Goal: Task Accomplishment & Management: Use online tool/utility

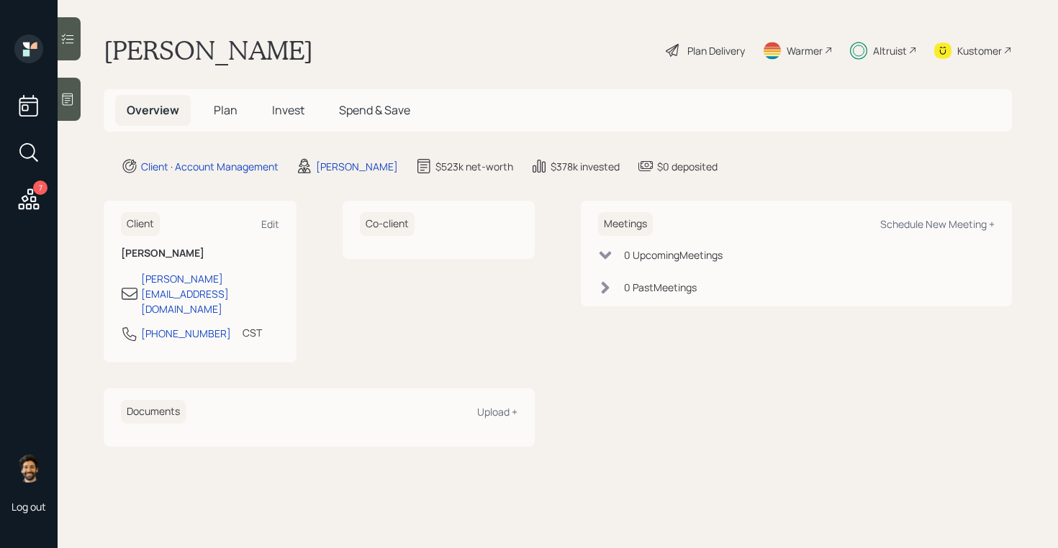
click at [17, 209] on icon at bounding box center [29, 199] width 26 height 26
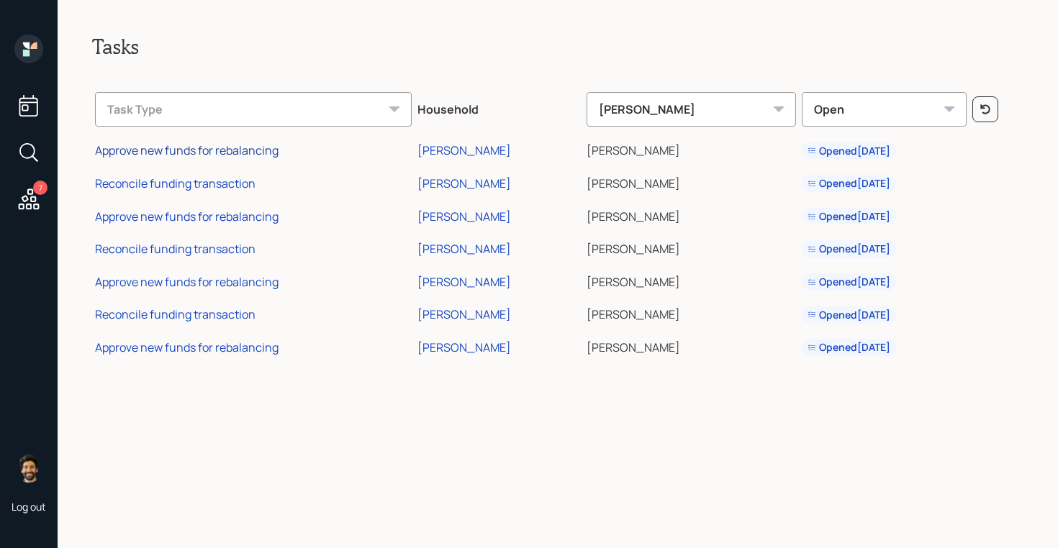
click at [247, 150] on div "Approve new funds for rebalancing" at bounding box center [186, 150] width 183 height 16
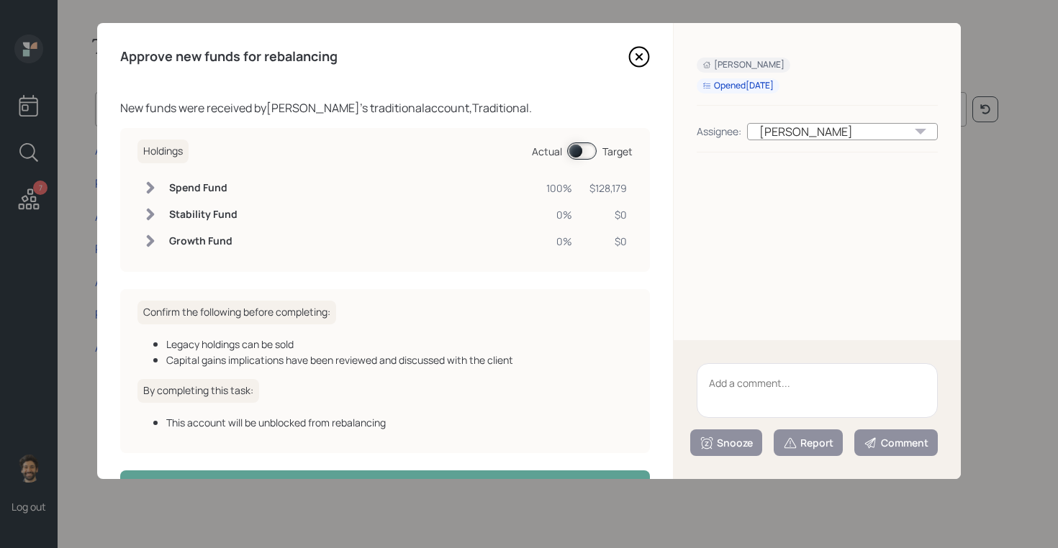
scroll to position [47, 0]
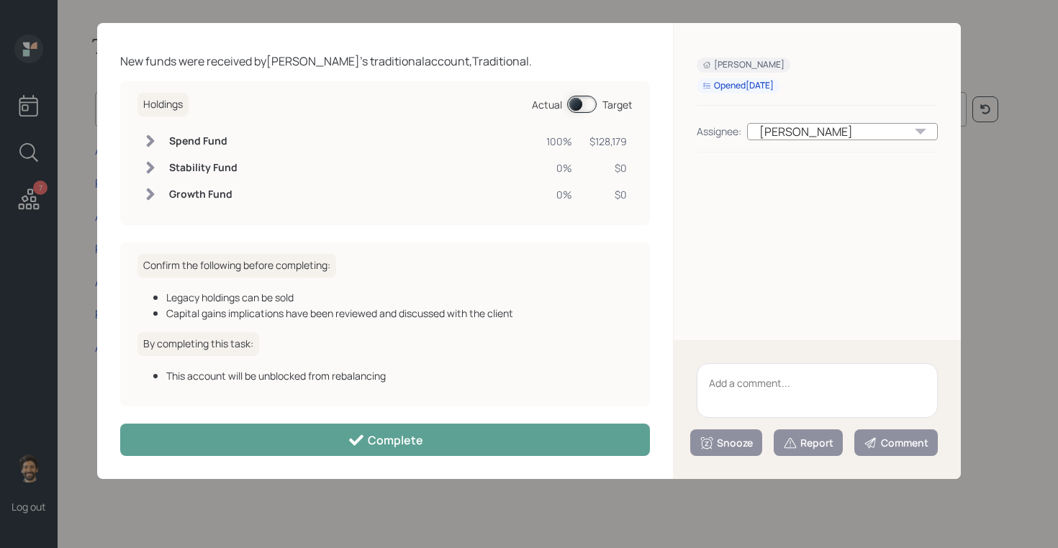
click at [443, 422] on div "Approve new funds for rebalancing New funds were received by [PERSON_NAME] 's t…" at bounding box center [385, 251] width 576 height 456
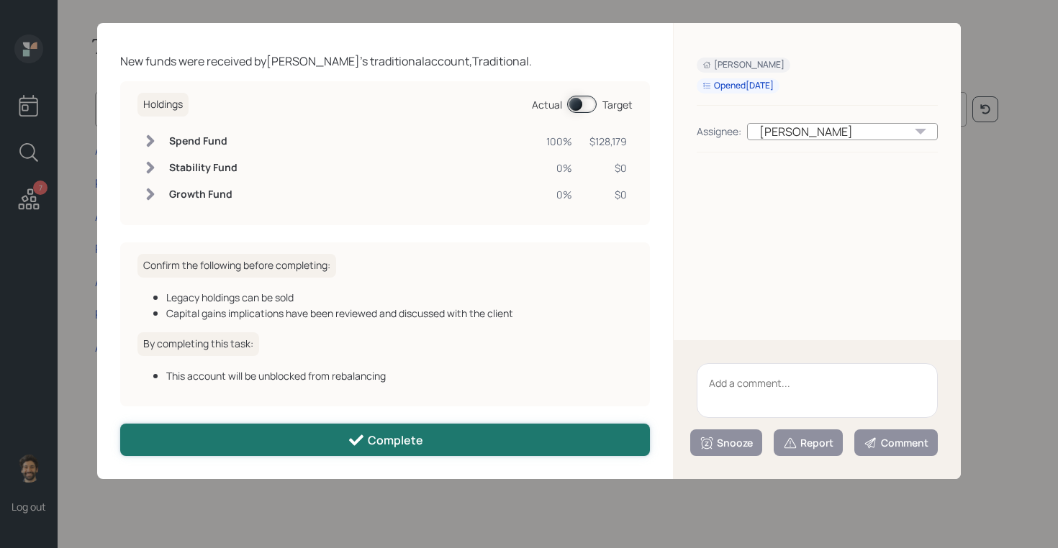
click at [433, 445] on button "Complete" at bounding box center [385, 440] width 530 height 32
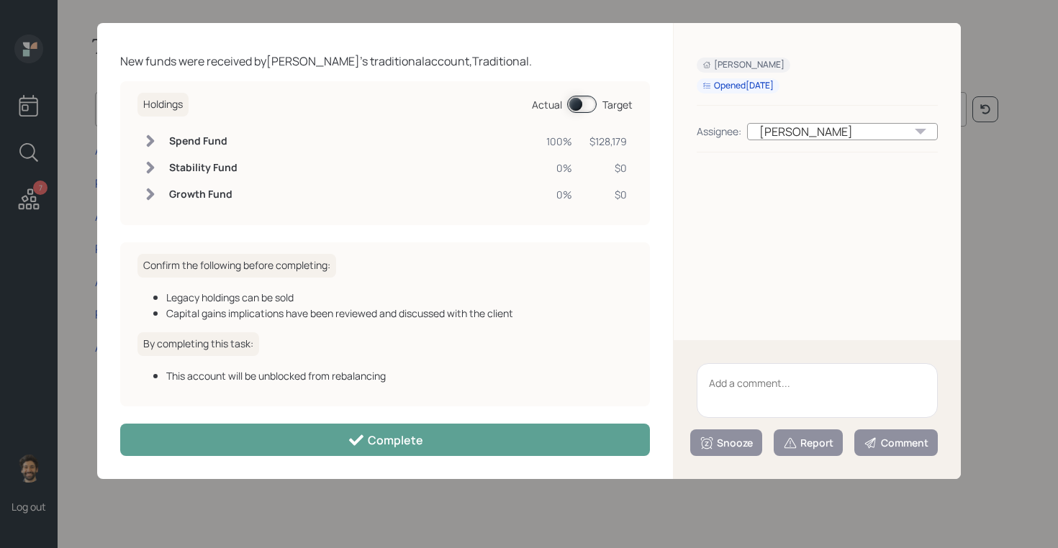
scroll to position [0, 0]
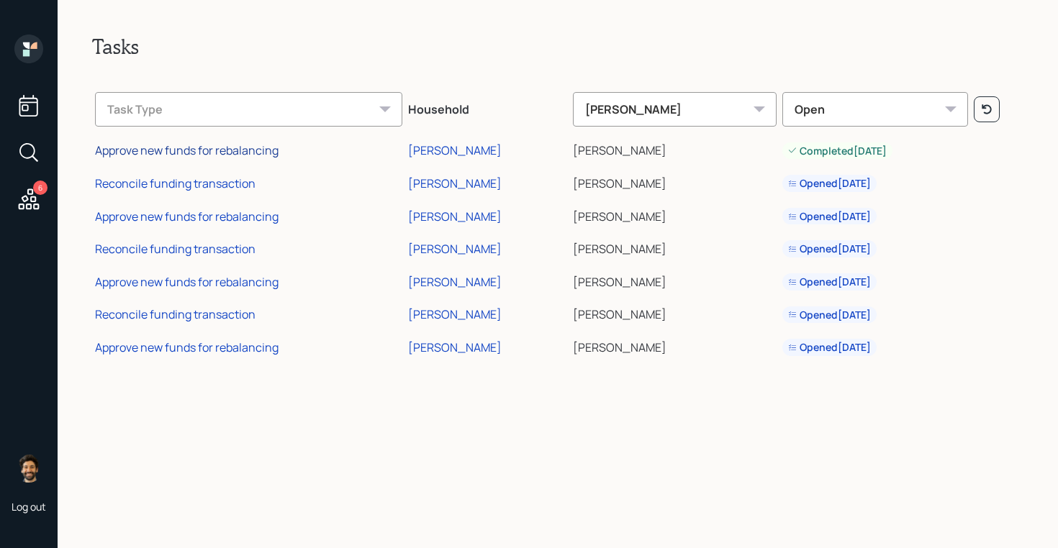
click at [234, 151] on div "Approve new funds for rebalancing" at bounding box center [186, 150] width 183 height 16
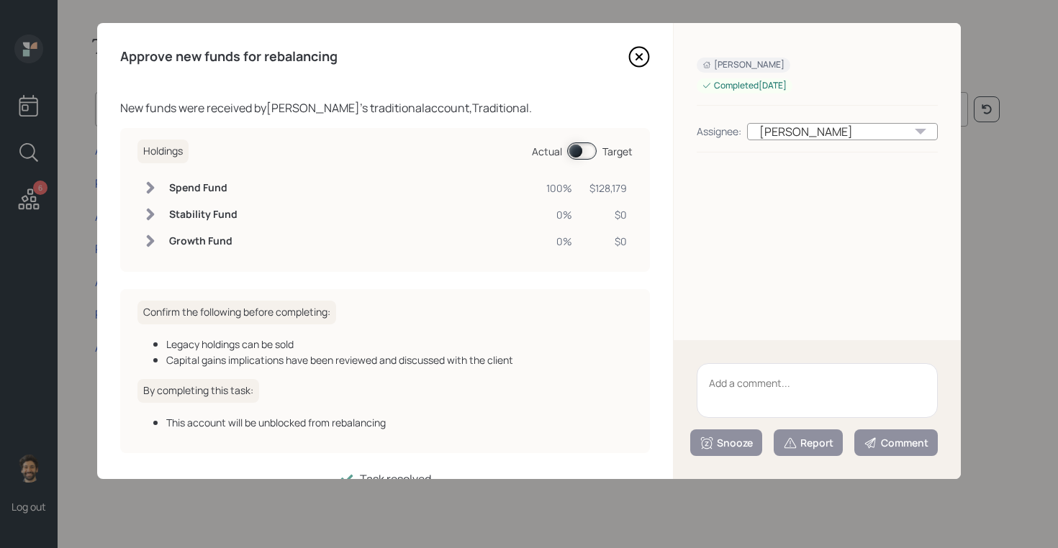
scroll to position [31, 0]
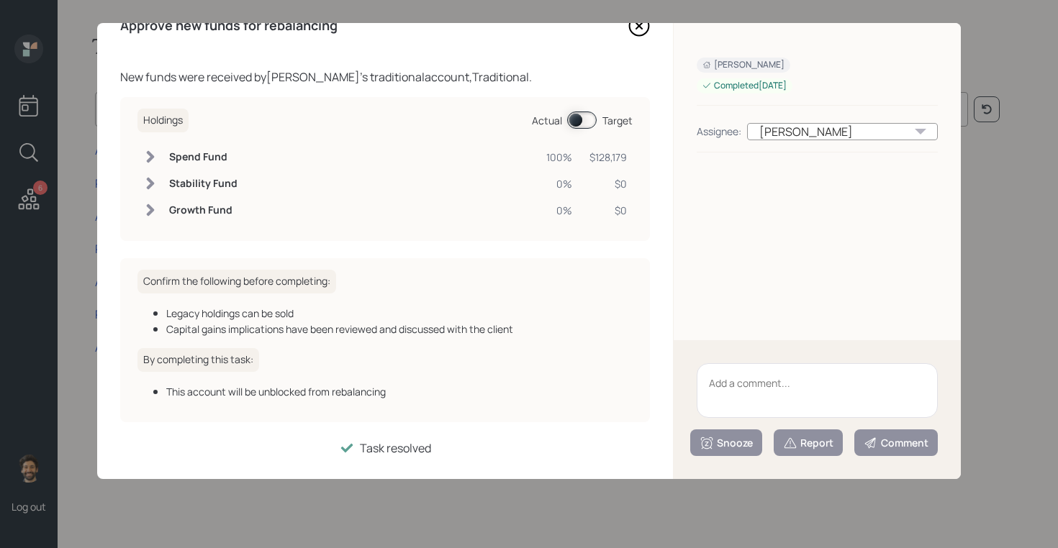
click at [580, 123] on span at bounding box center [582, 120] width 30 height 17
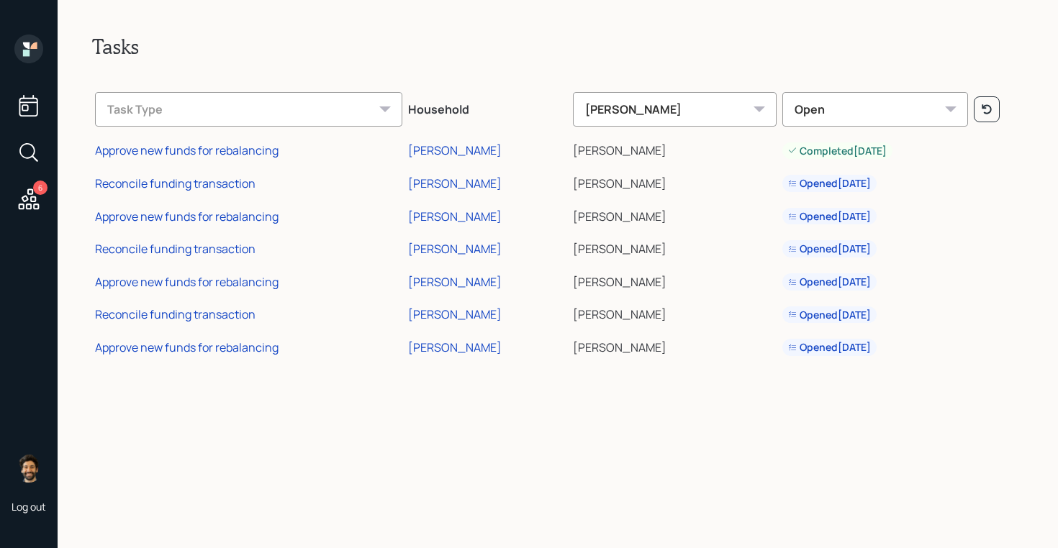
click at [238, 191] on td "Reconcile funding transaction" at bounding box center [248, 181] width 313 height 33
click at [221, 186] on div "Reconcile funding transaction" at bounding box center [175, 184] width 160 height 16
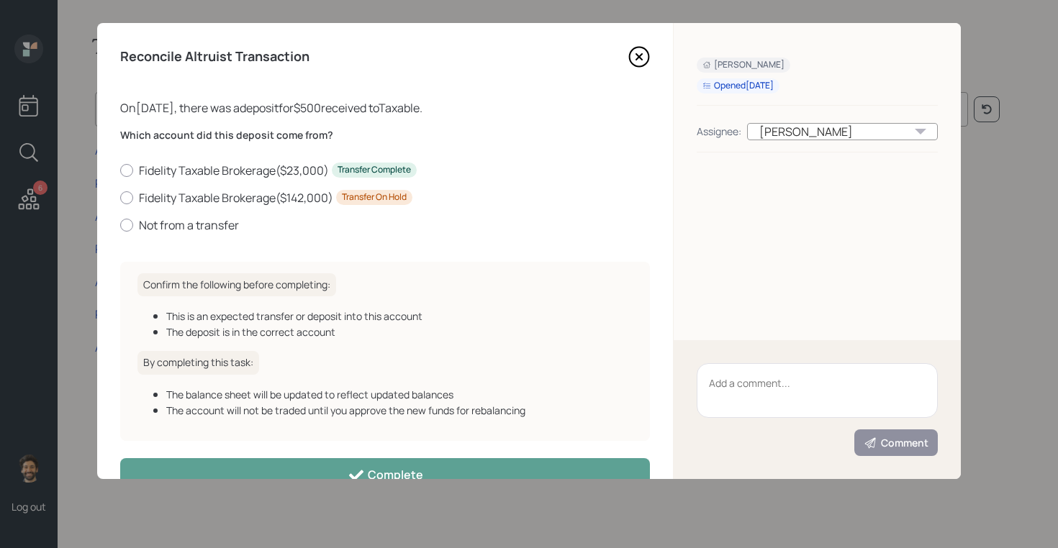
scroll to position [35, 0]
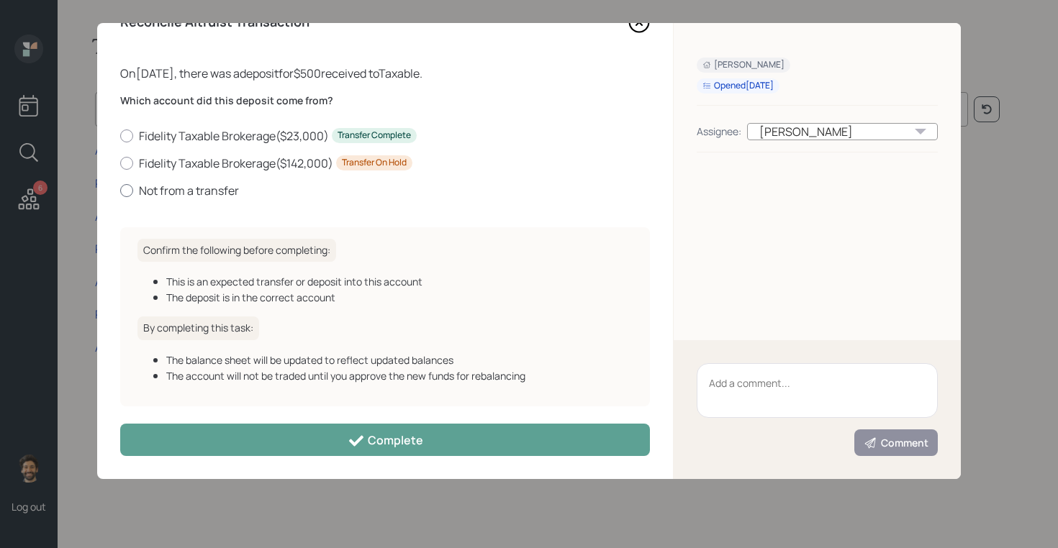
click at [156, 183] on label "Not from a transfer" at bounding box center [385, 191] width 530 height 16
click at [120, 190] on input "Not from a transfer" at bounding box center [119, 190] width 1 height 1
radio input "true"
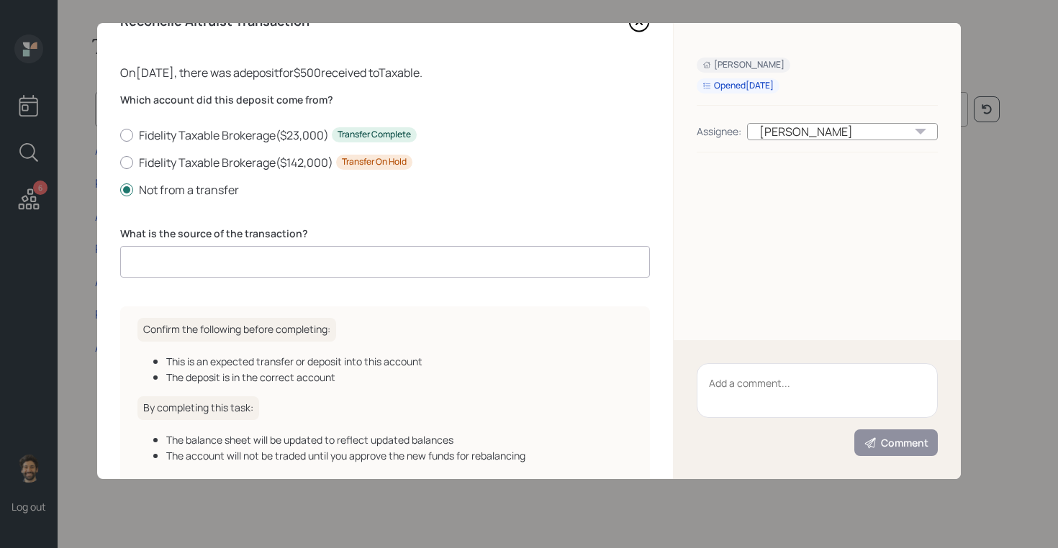
click at [217, 271] on input at bounding box center [385, 262] width 530 height 32
type input "cash"
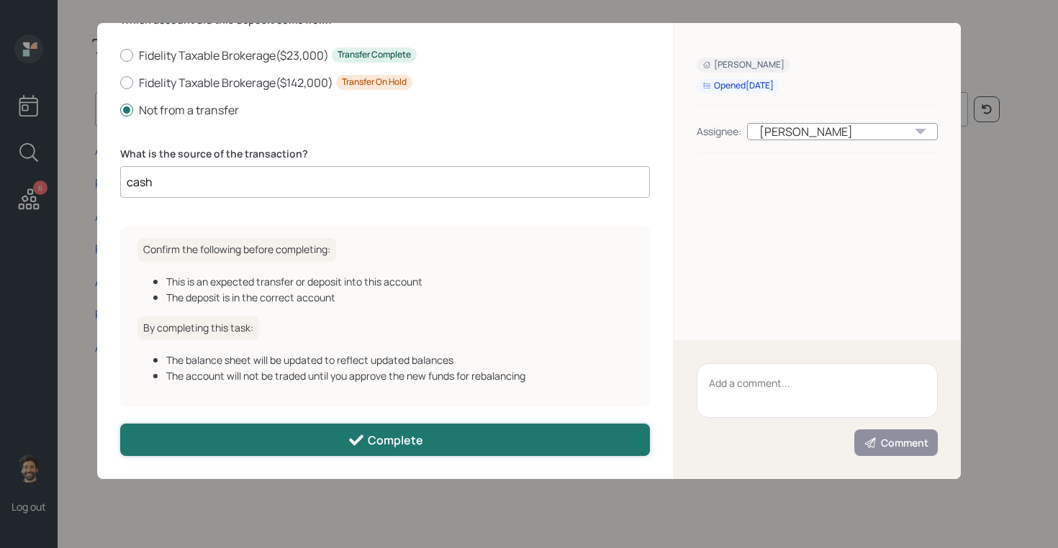
click at [280, 454] on button "Complete" at bounding box center [385, 440] width 530 height 32
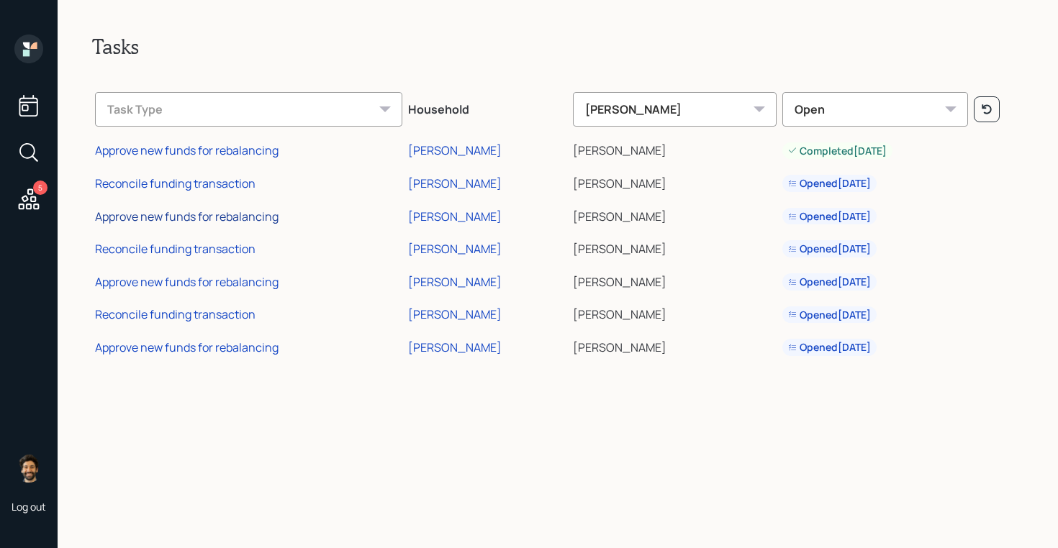
click at [160, 217] on div "Approve new funds for rebalancing" at bounding box center [186, 217] width 183 height 16
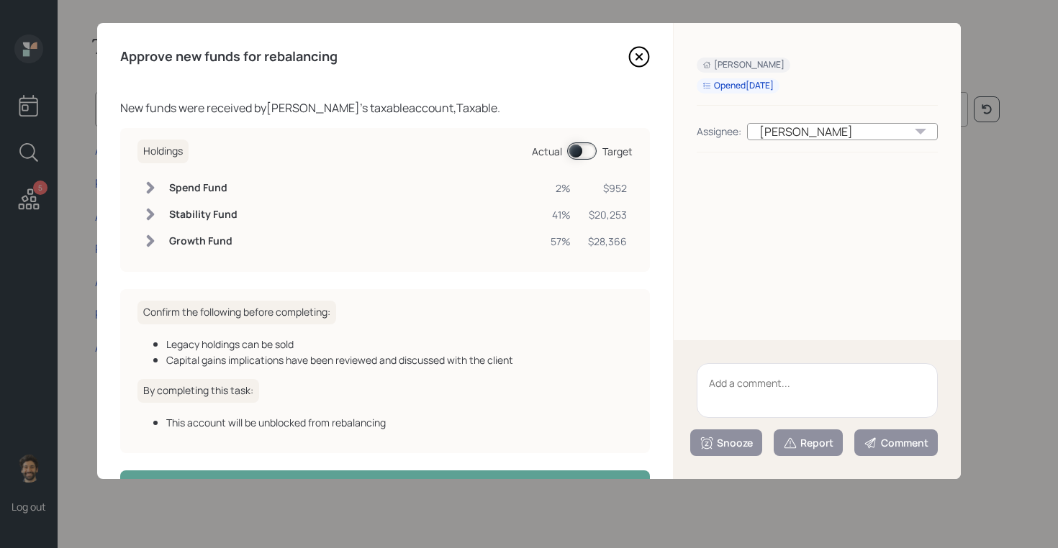
scroll to position [47, 0]
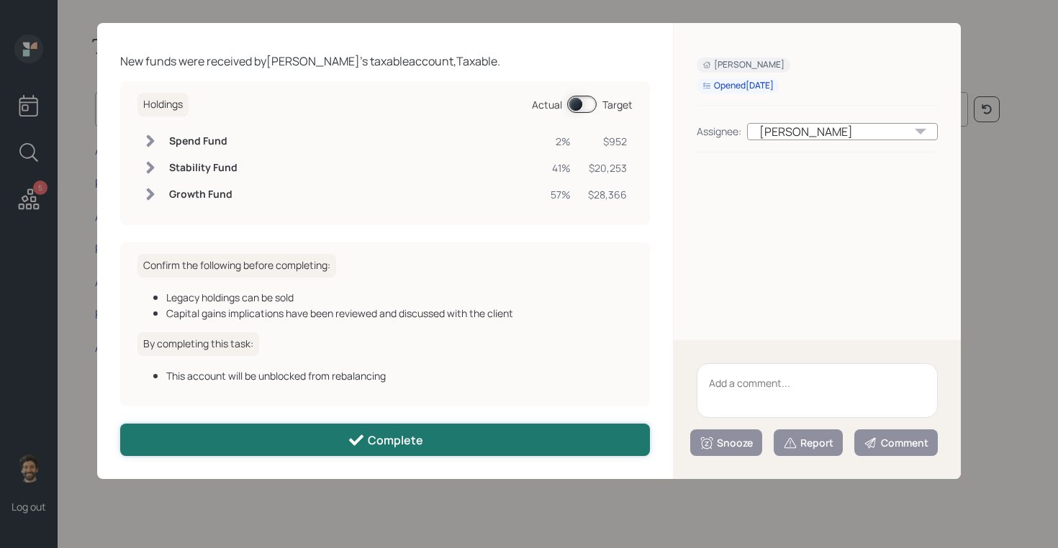
click at [327, 429] on button "Complete" at bounding box center [385, 440] width 530 height 32
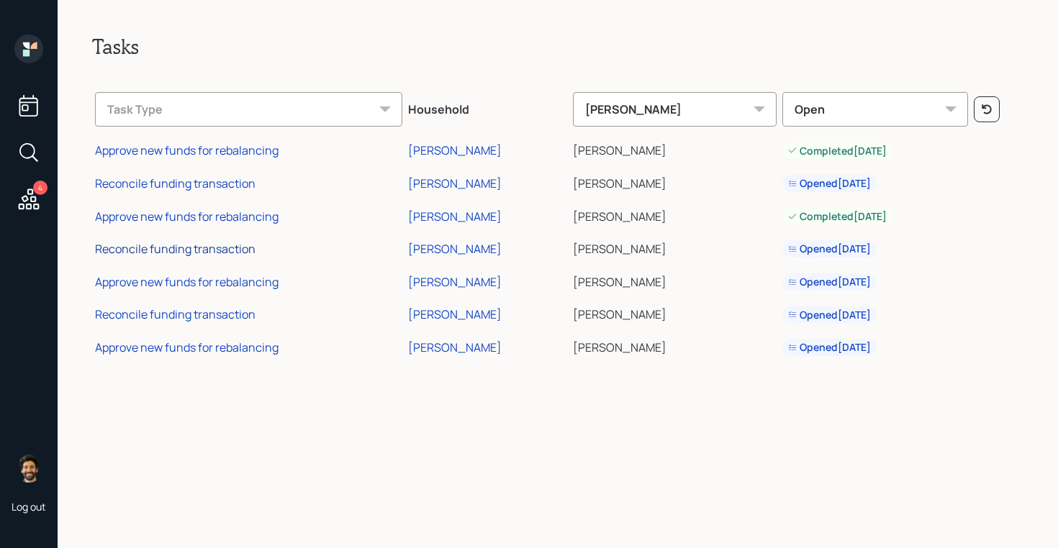
click at [209, 242] on div "Reconcile funding transaction" at bounding box center [175, 249] width 160 height 16
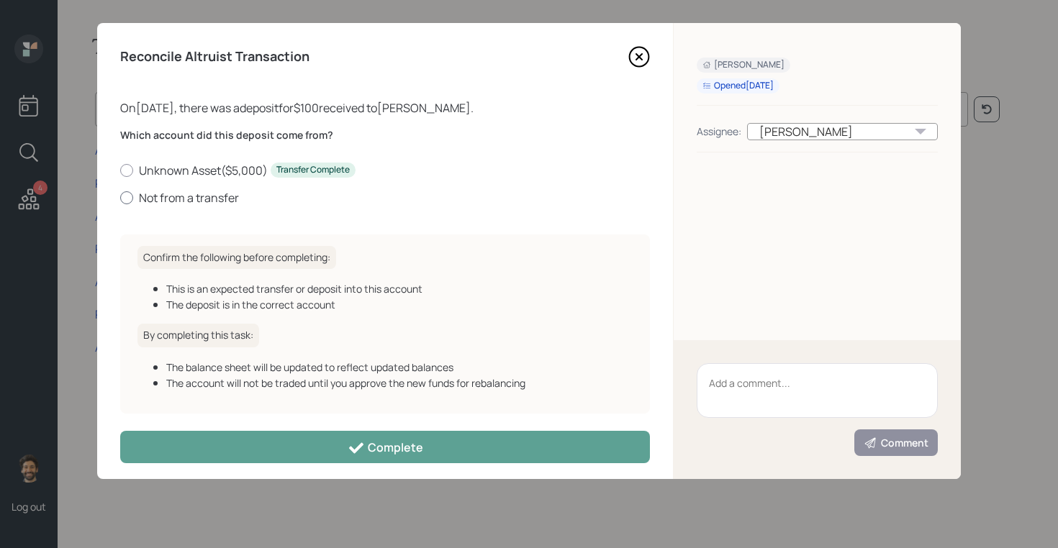
scroll to position [8, 0]
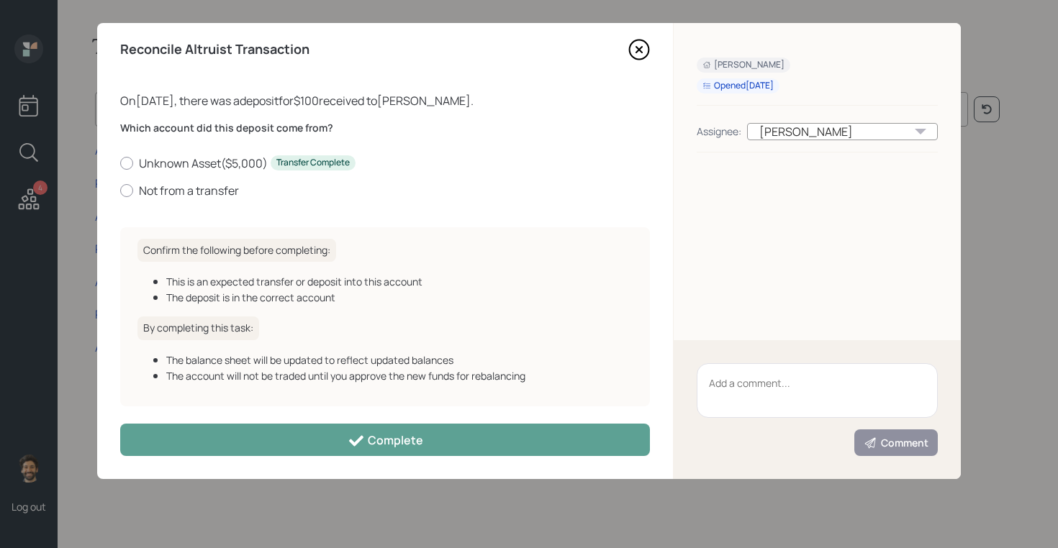
click at [178, 176] on div "Unknown Asset ( $5,000 ) Transfer Complete Not from a transfer" at bounding box center [385, 176] width 530 height 43
click at [178, 185] on label "Not from a transfer" at bounding box center [385, 191] width 530 height 16
click at [120, 190] on input "Not from a transfer" at bounding box center [119, 190] width 1 height 1
radio input "true"
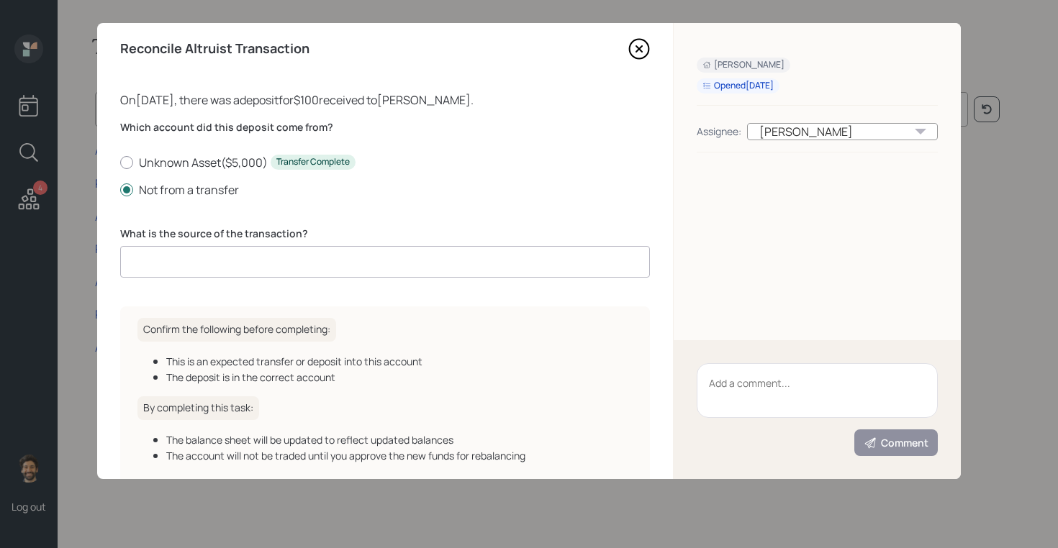
click at [207, 257] on input at bounding box center [385, 262] width 530 height 32
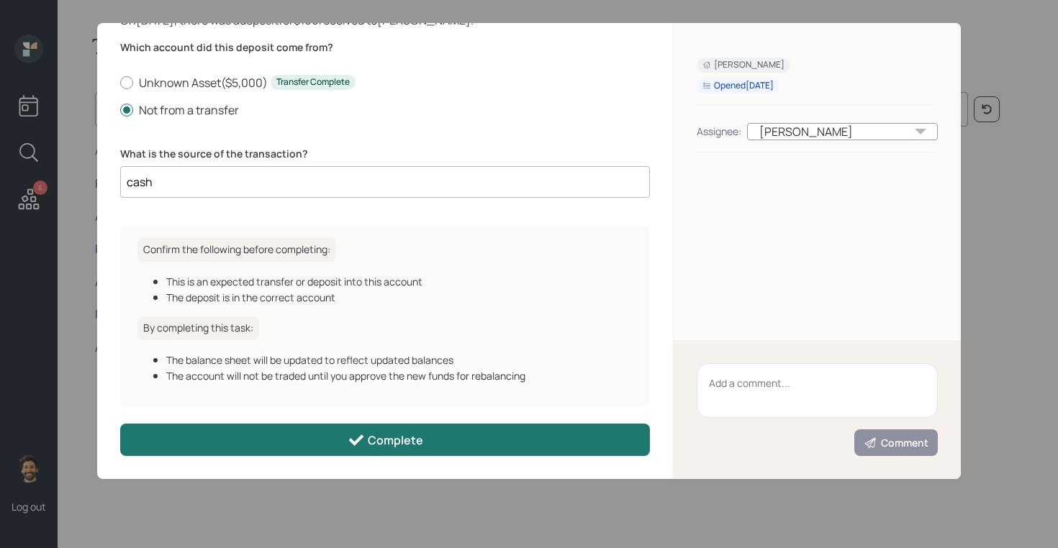
type input "cash"
click at [242, 435] on button "Complete" at bounding box center [385, 440] width 530 height 32
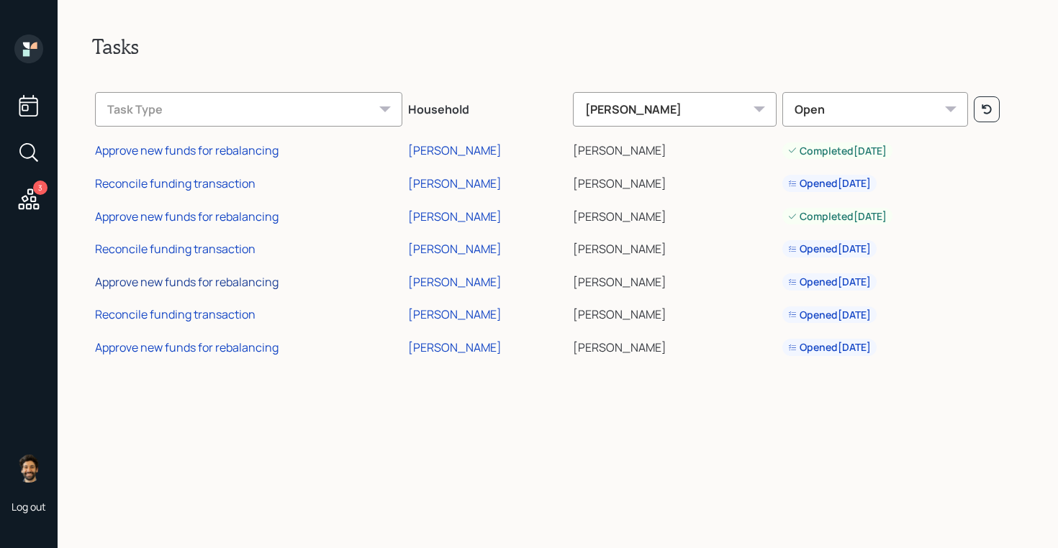
click at [201, 281] on div "Approve new funds for rebalancing" at bounding box center [186, 282] width 183 height 16
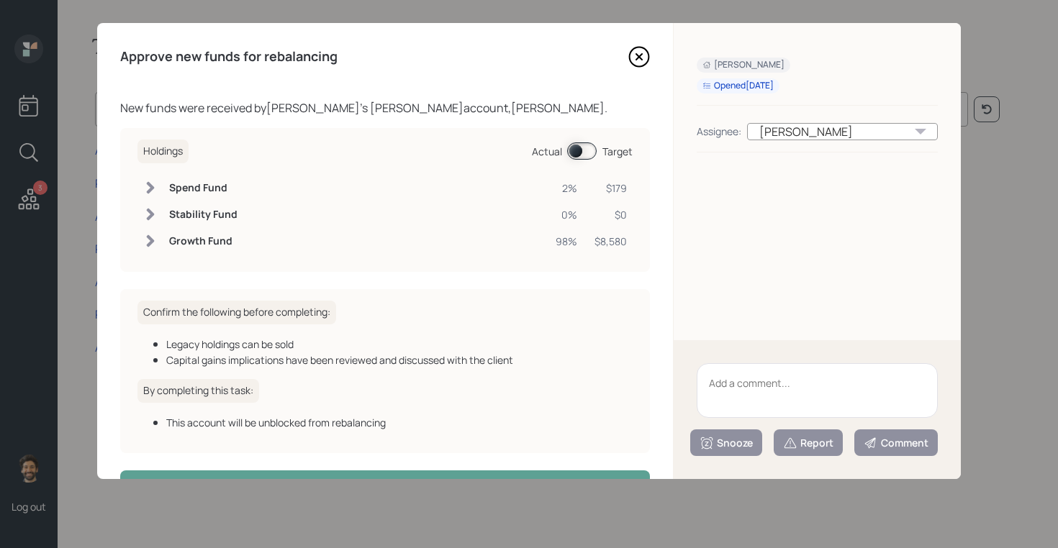
scroll to position [47, 0]
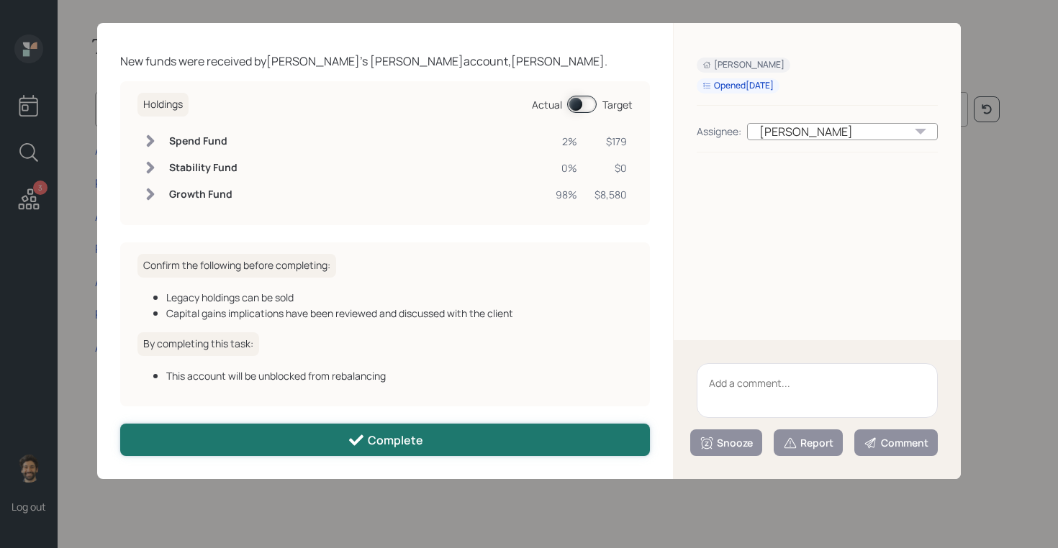
click at [274, 430] on button "Complete" at bounding box center [385, 440] width 530 height 32
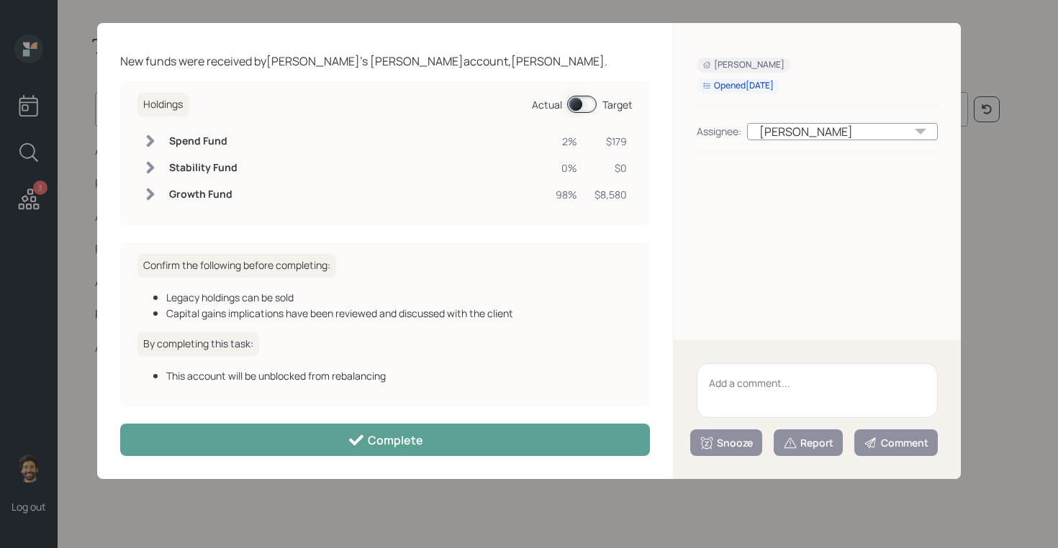
scroll to position [0, 0]
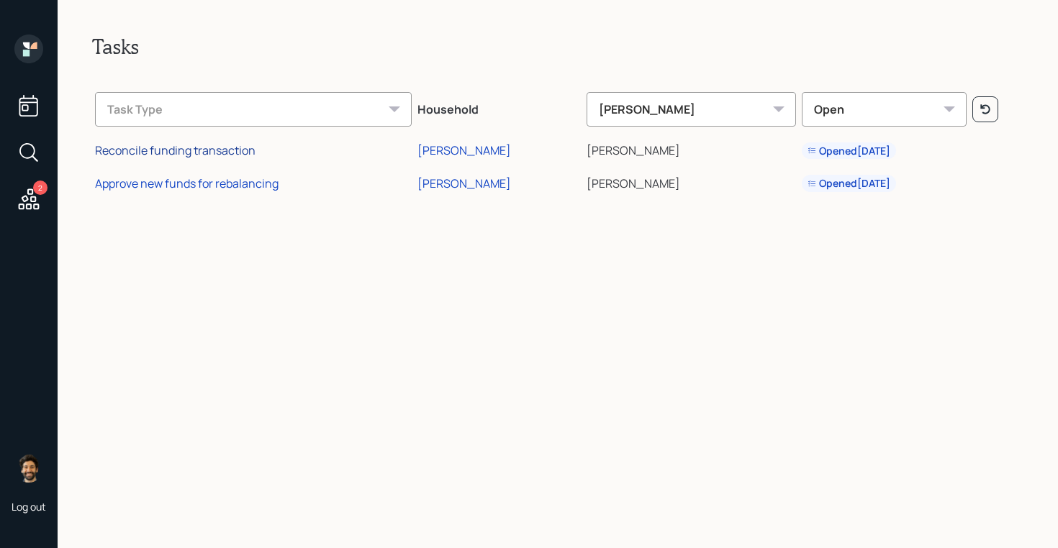
click at [189, 147] on div "Reconcile funding transaction" at bounding box center [175, 150] width 160 height 16
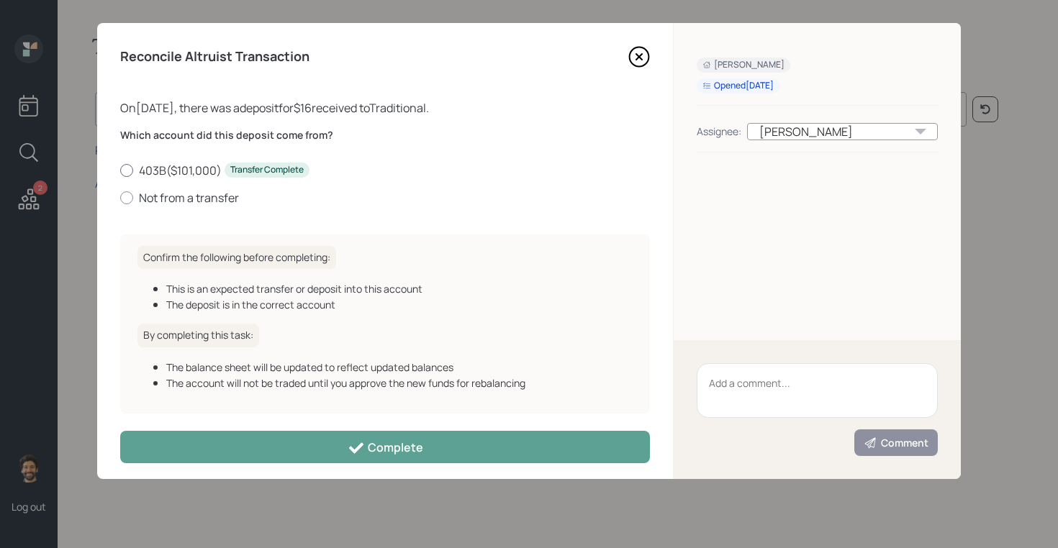
click at [158, 166] on label "403B ( $101,000 ) Transfer Complete" at bounding box center [385, 171] width 530 height 16
click at [120, 170] on input "403B ( $101,000 ) Transfer Complete" at bounding box center [119, 170] width 1 height 1
radio input "true"
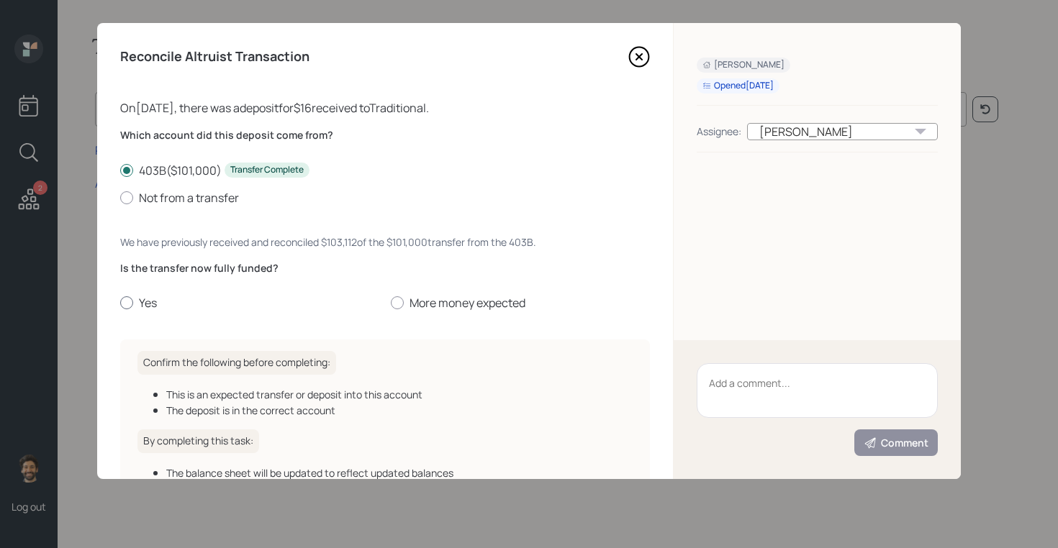
click at [141, 299] on label "Yes" at bounding box center [249, 303] width 259 height 16
click at [120, 303] on input "Yes" at bounding box center [119, 303] width 1 height 1
radio input "true"
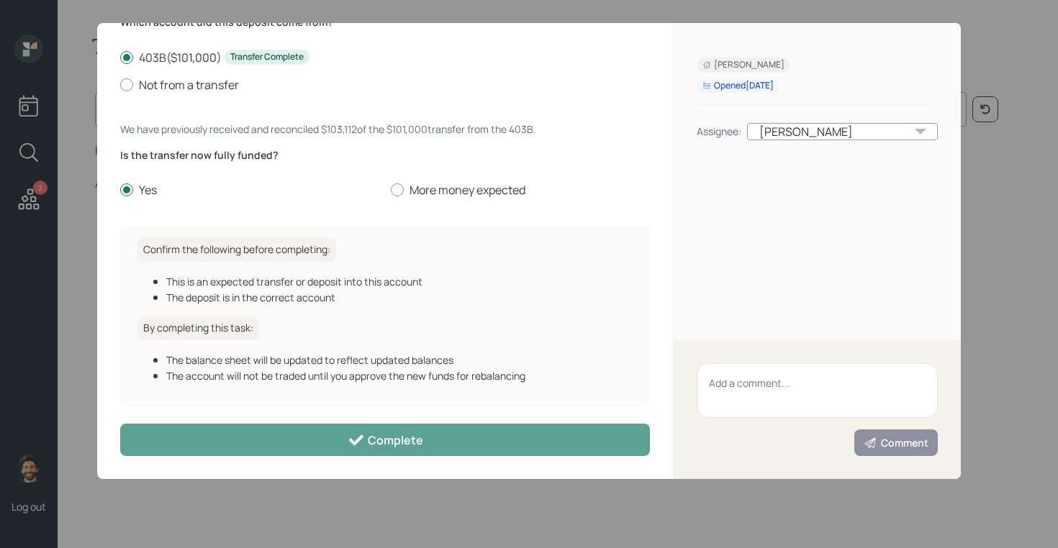
click at [257, 418] on div "Reconcile Altruist Transaction On 09/14/2025 , there was a deposit for $16 rece…" at bounding box center [385, 251] width 576 height 456
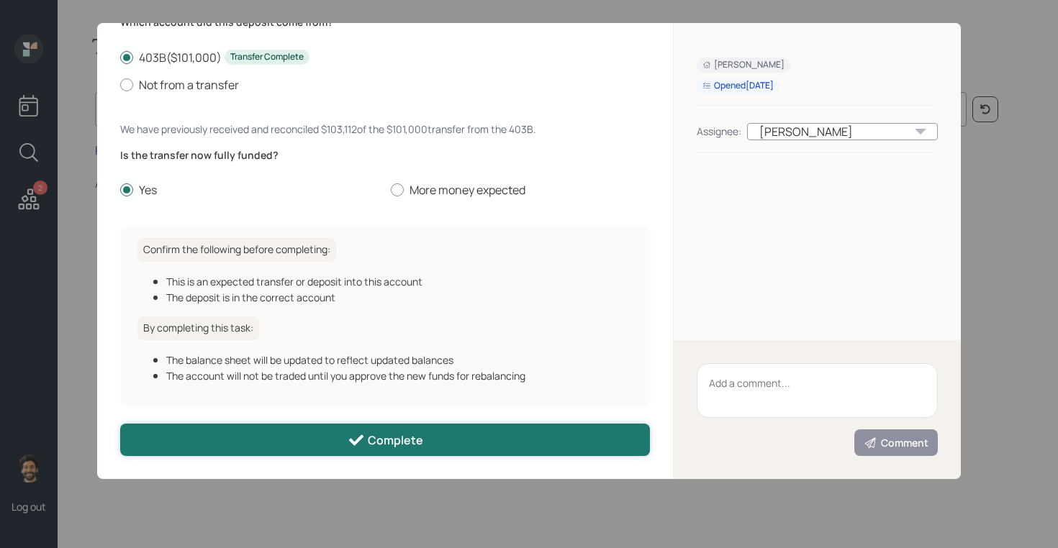
click at [257, 441] on button "Complete" at bounding box center [385, 440] width 530 height 32
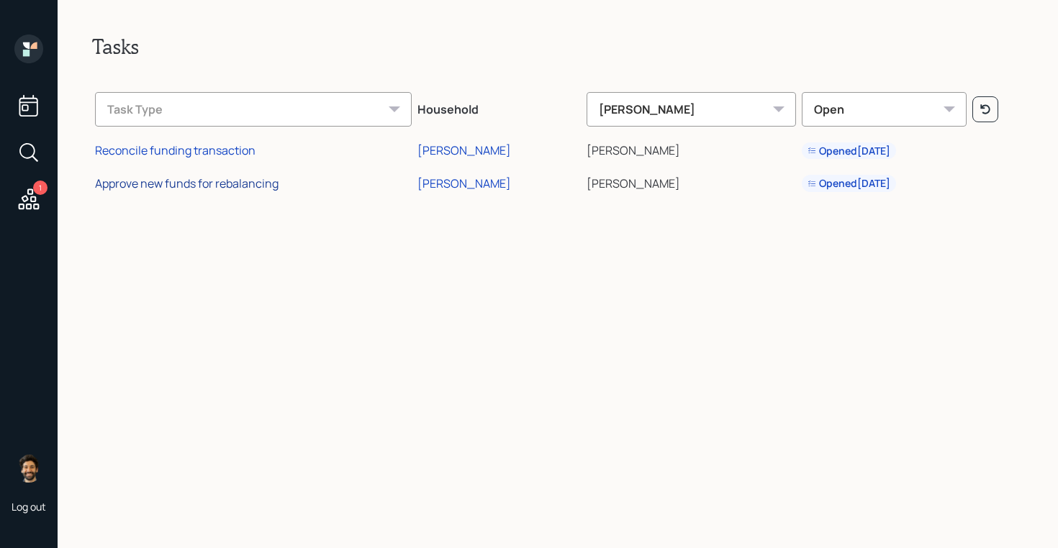
click at [204, 183] on div "Approve new funds for rebalancing" at bounding box center [186, 184] width 183 height 16
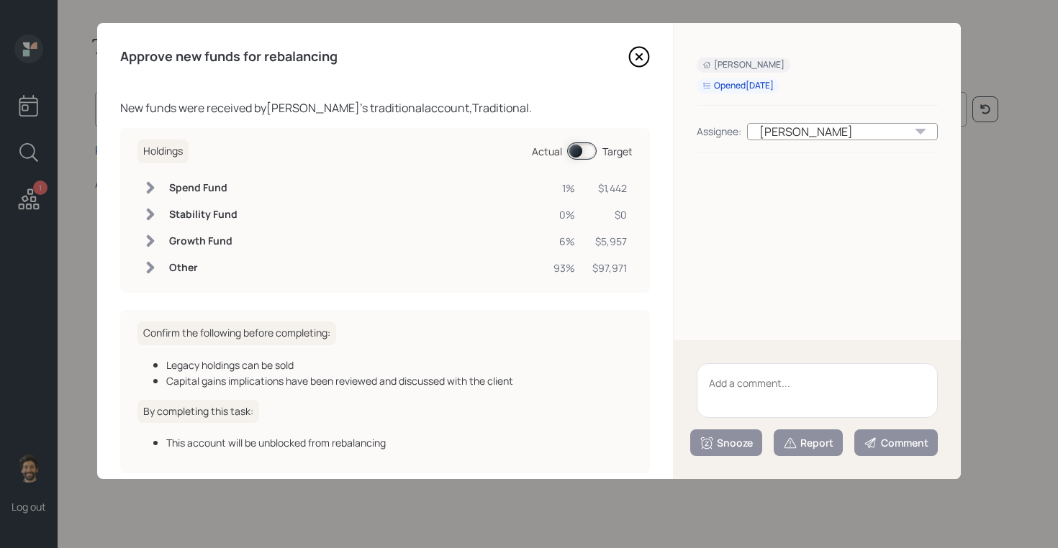
scroll to position [68, 0]
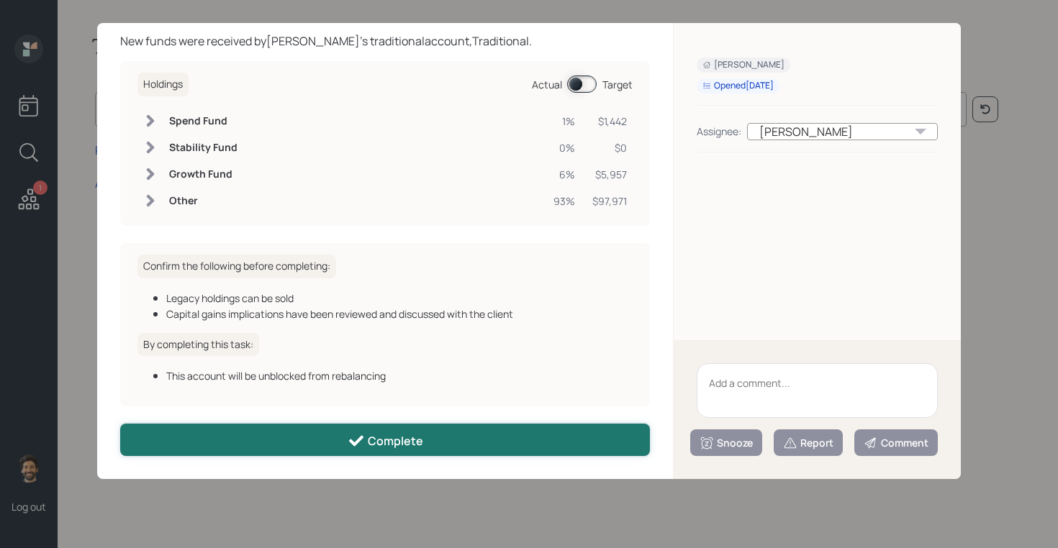
click at [258, 437] on button "Complete" at bounding box center [385, 440] width 530 height 32
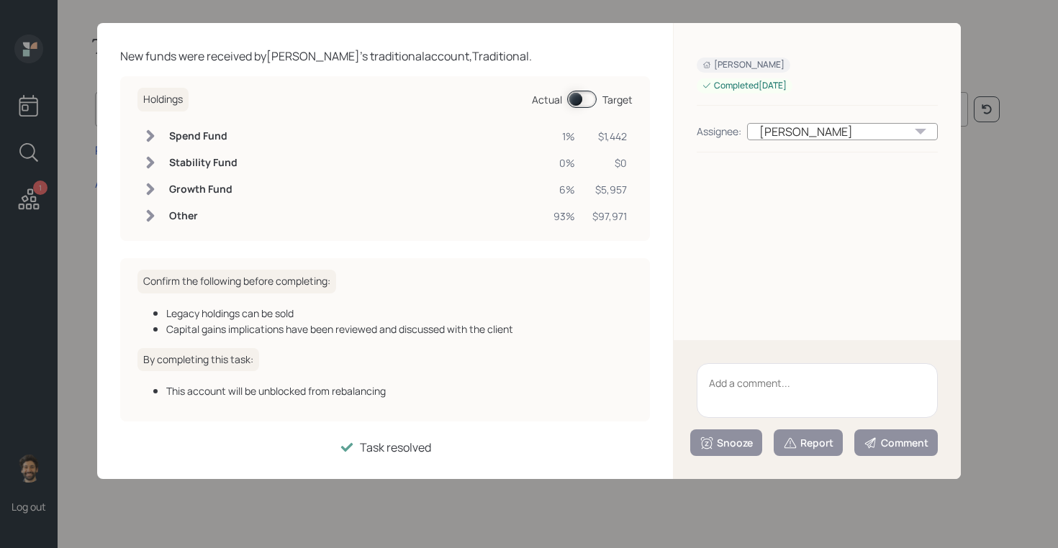
scroll to position [0, 0]
